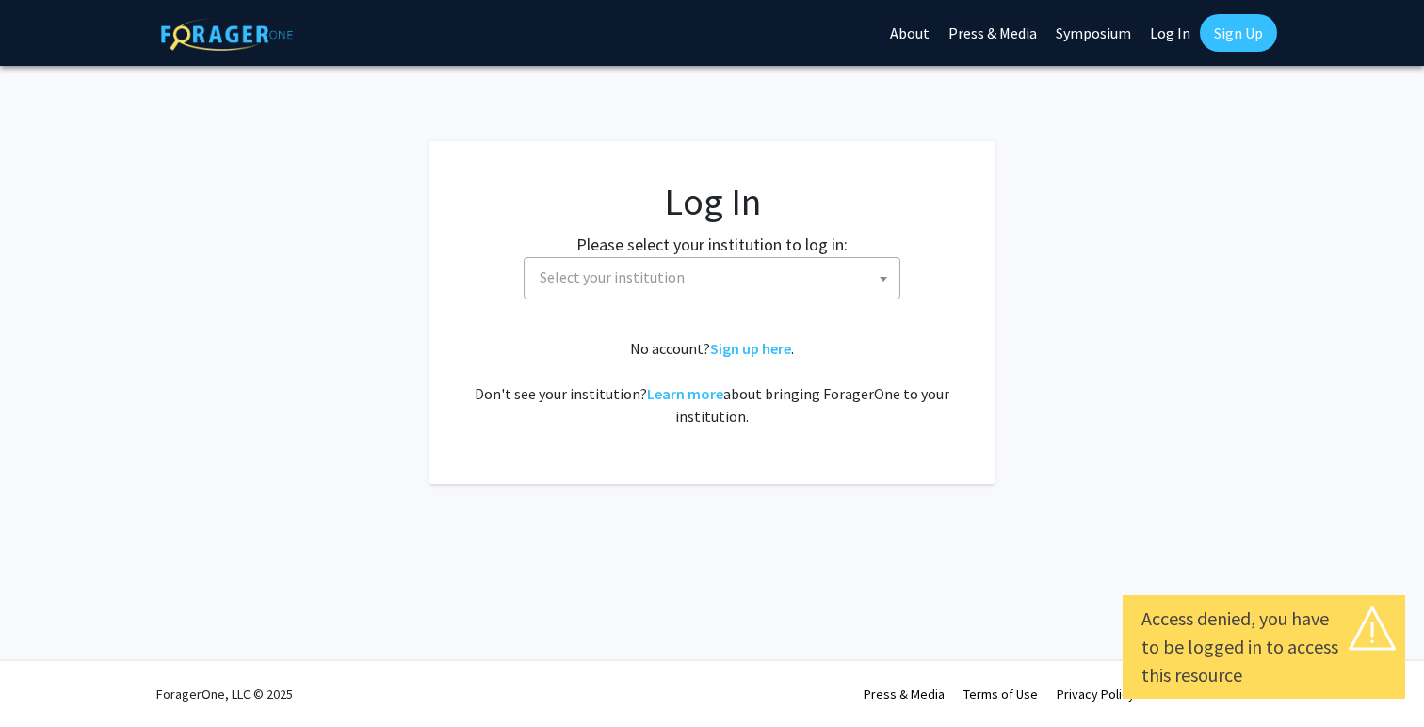
select select
click at [762, 291] on span "Select your institution" at bounding box center [715, 277] width 367 height 39
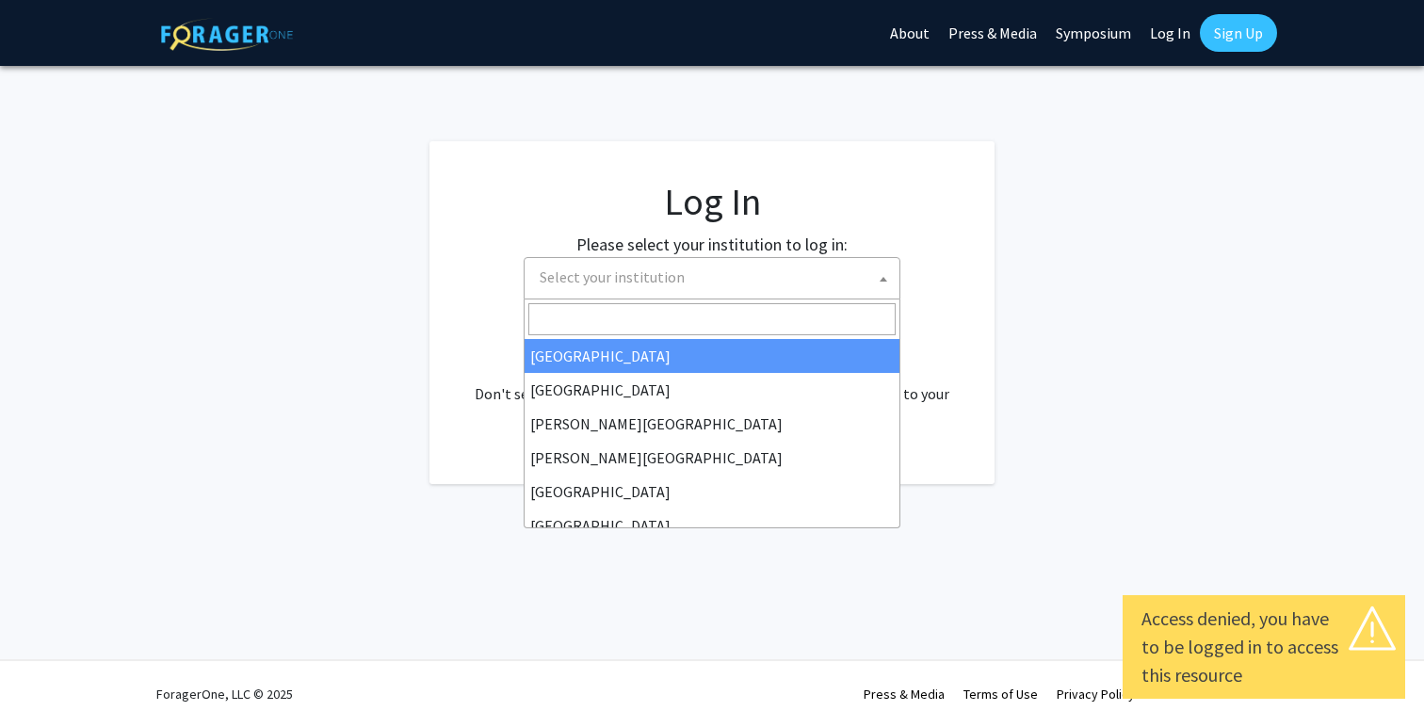
click at [1020, 307] on fg-login "Log In Please select your institution to log in: [GEOGRAPHIC_DATA] [GEOGRAPHIC_…" at bounding box center [712, 312] width 1424 height 343
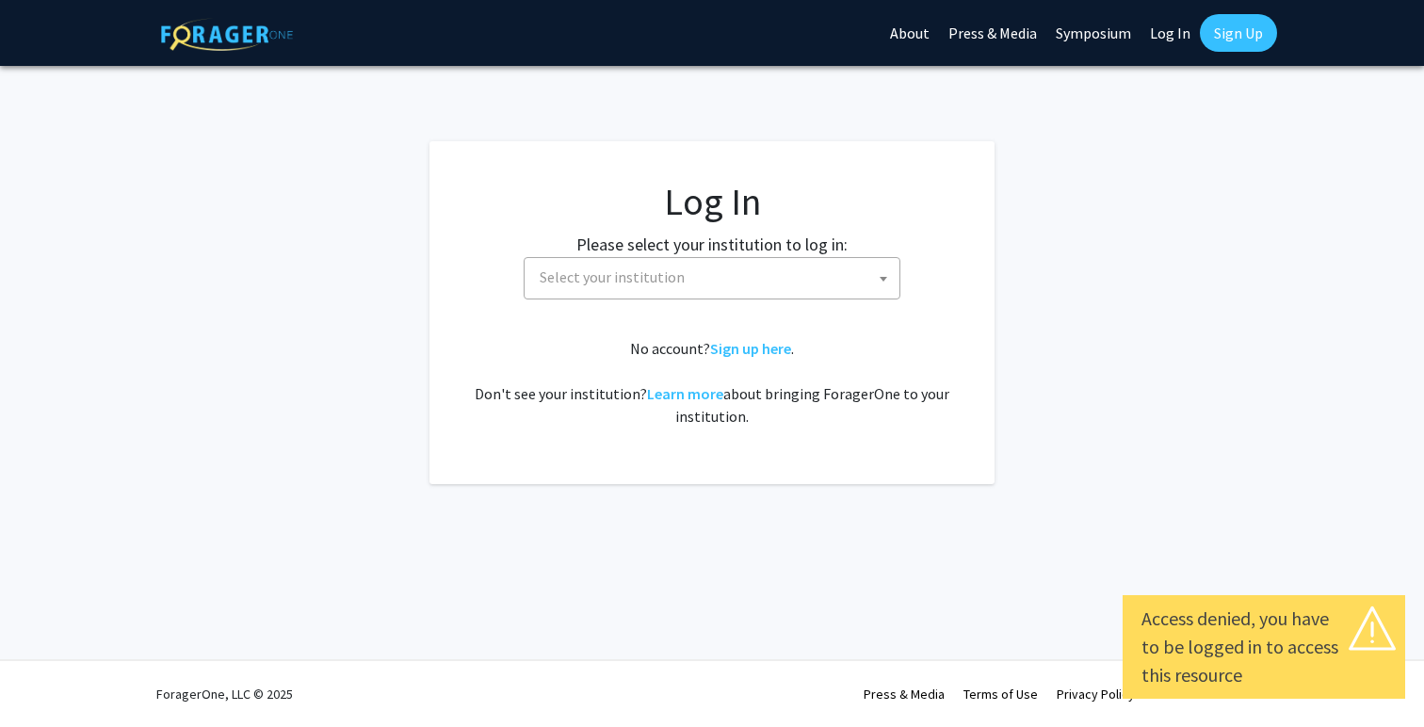
click at [846, 284] on span "Select your institution" at bounding box center [715, 277] width 367 height 39
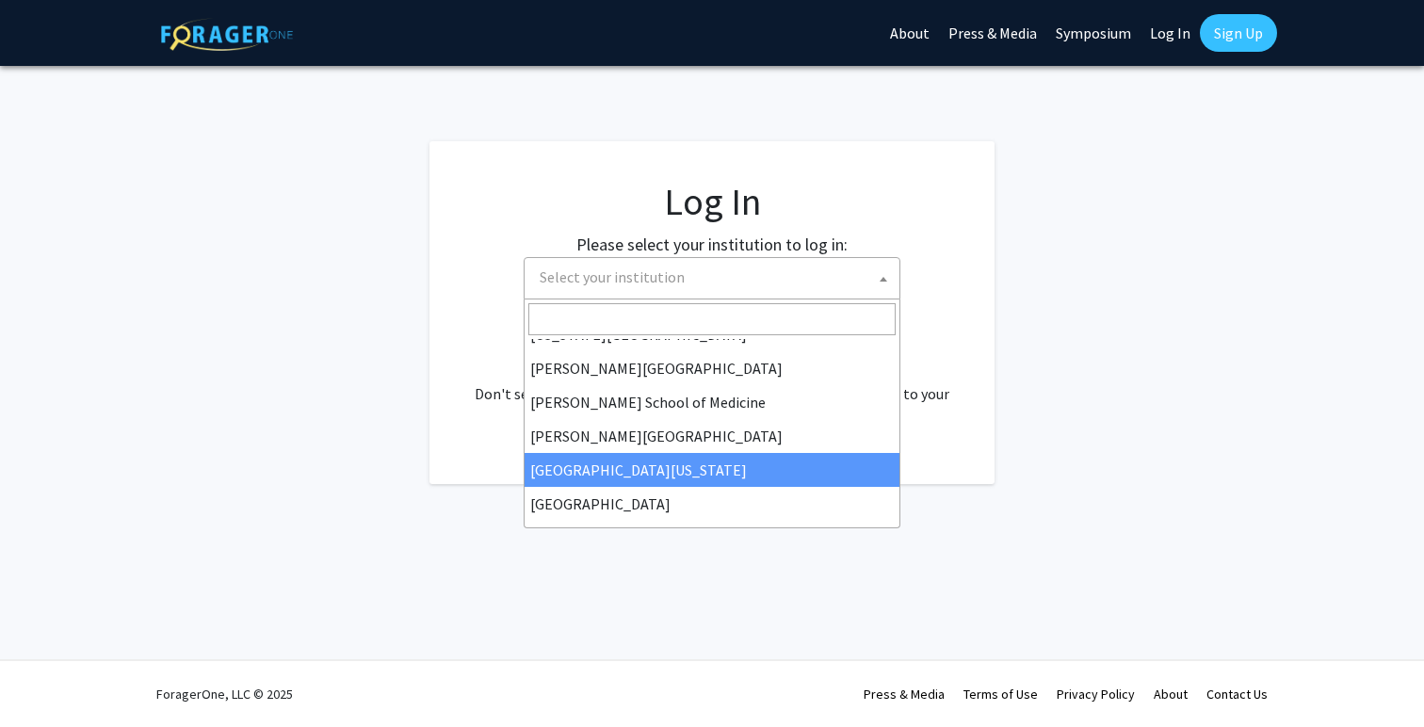
scroll to position [452, 0]
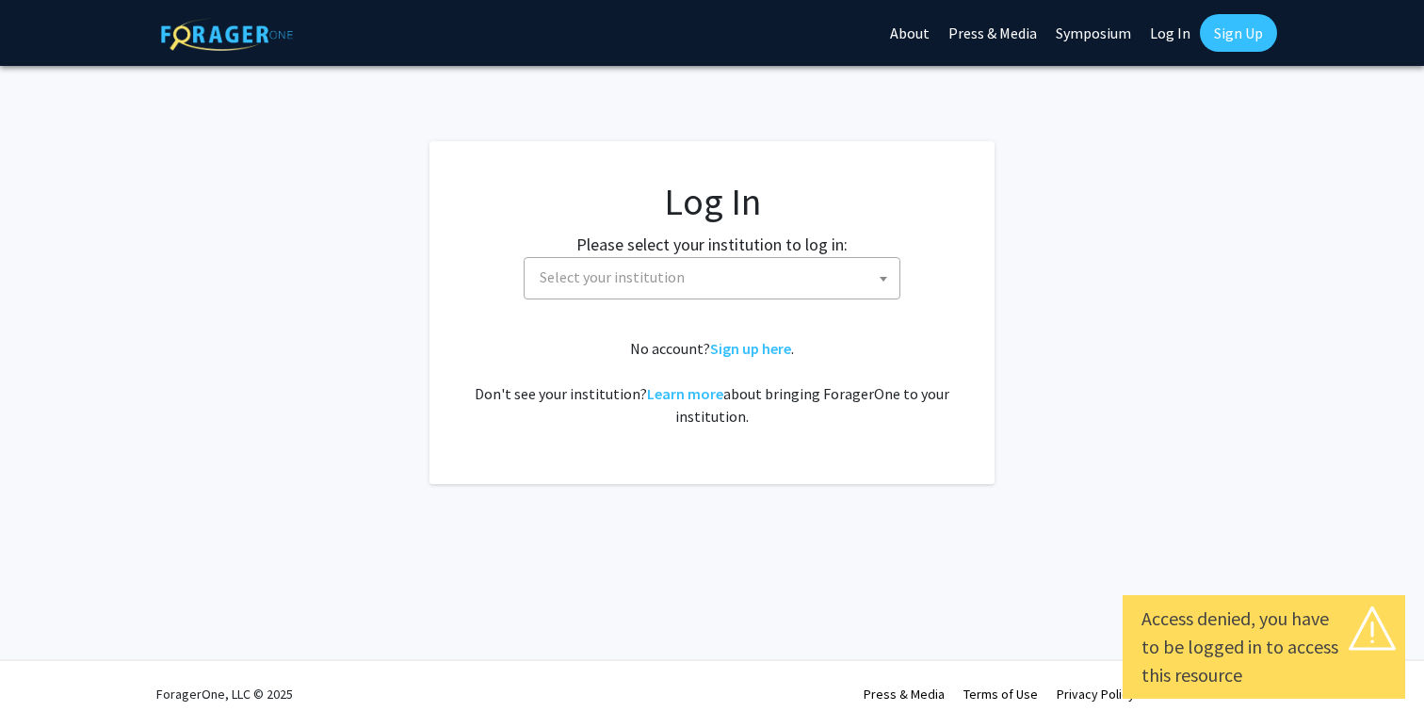
select select
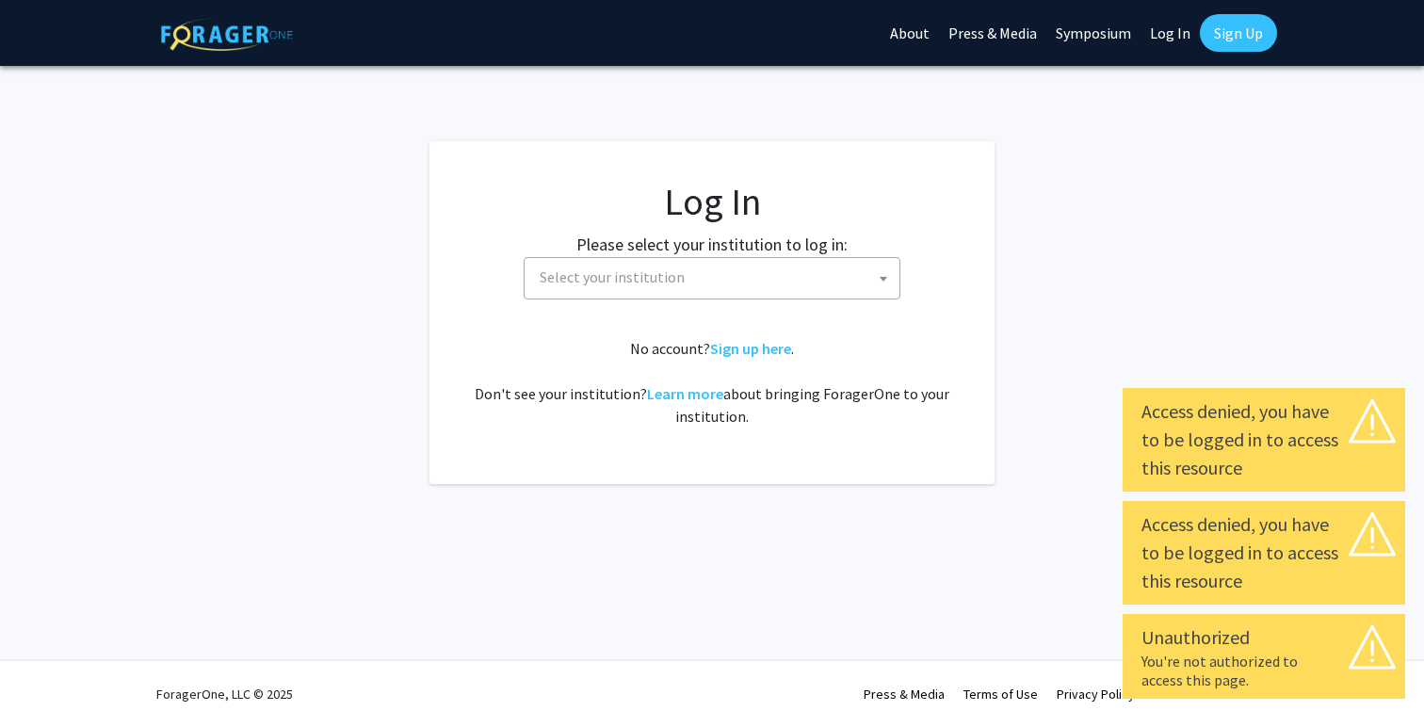
select select
